Goal: Find contact information: Find contact information

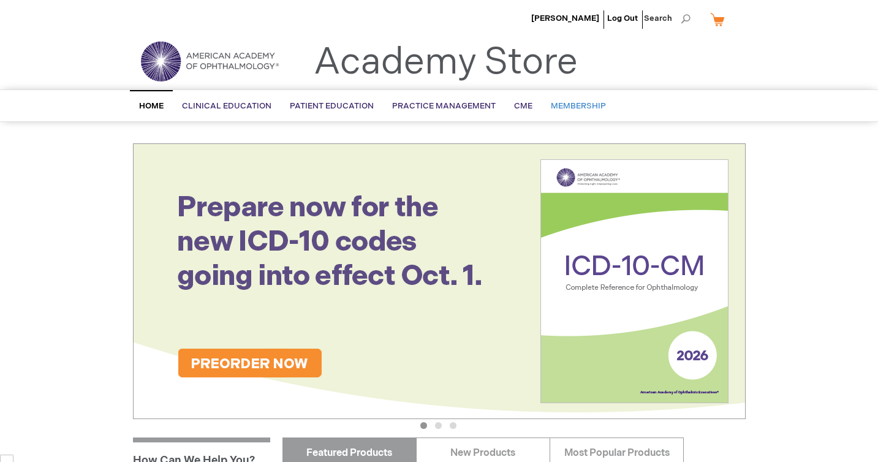
click at [573, 101] on link "Membership" at bounding box center [577, 106] width 73 height 30
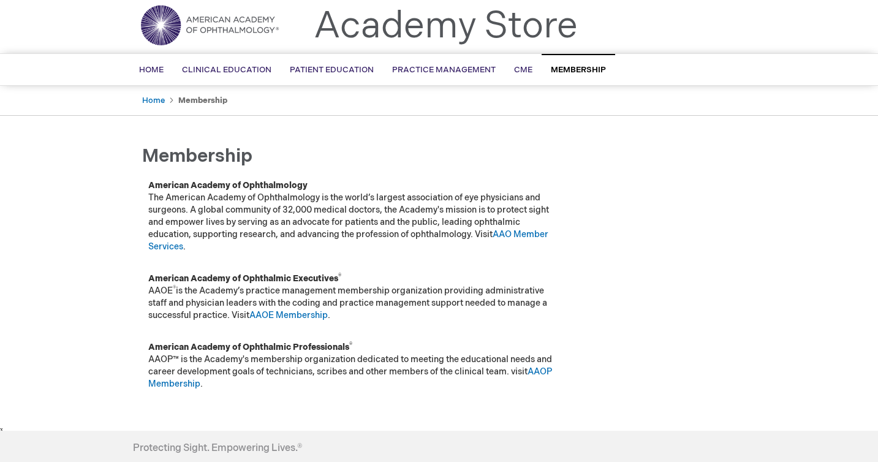
scroll to position [2, 0]
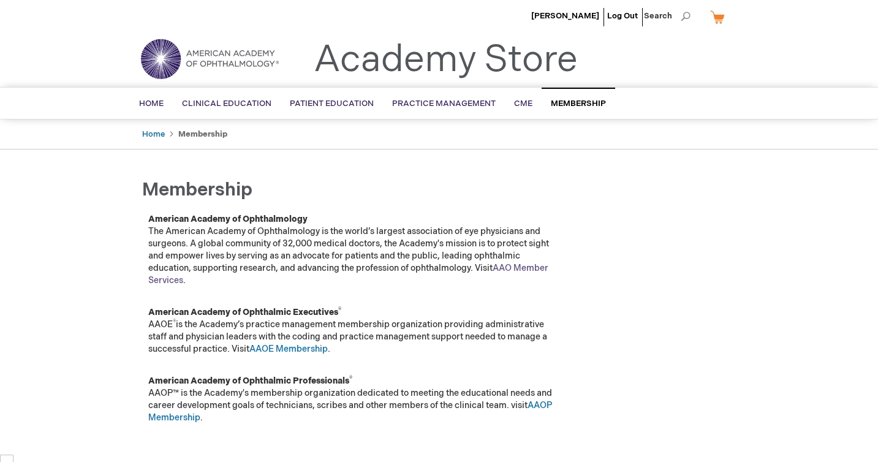
click at [506, 272] on link "AAO Member Services" at bounding box center [348, 274] width 400 height 23
